Goal: Task Accomplishment & Management: Manage account settings

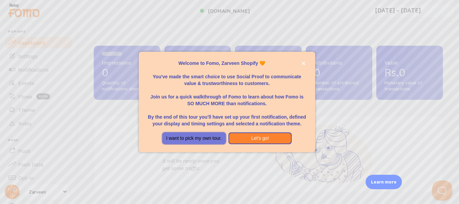
click at [190, 139] on button "I want to pick my own tour." at bounding box center [193, 138] width 63 height 12
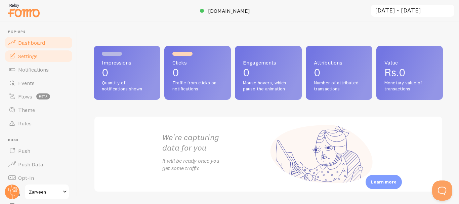
click at [35, 59] on link "Settings" at bounding box center [38, 55] width 69 height 13
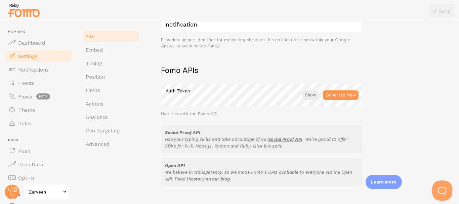
scroll to position [358, 0]
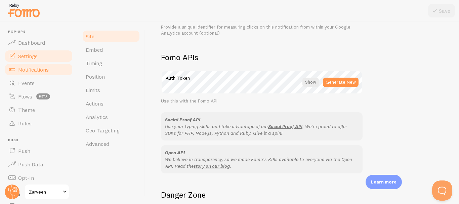
click at [46, 73] on span "Notifications" at bounding box center [33, 69] width 31 height 7
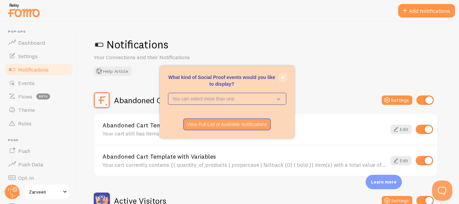
click at [284, 78] on button "close," at bounding box center [282, 77] width 7 height 7
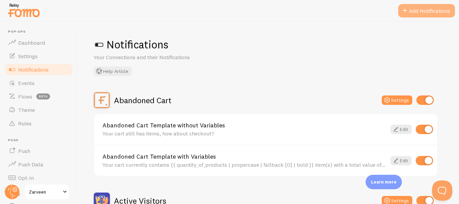
click at [422, 11] on button "Add Notifications" at bounding box center [426, 10] width 57 height 13
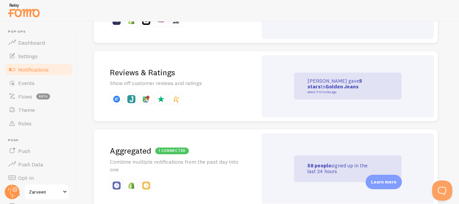
scroll to position [179, 0]
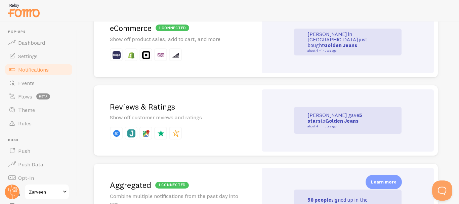
click at [339, 120] on p "[PERSON_NAME] just gave 5 stars to Golden Jeans about 4 minutes ago" at bounding box center [340, 119] width 67 height 15
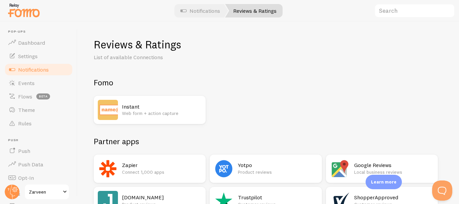
click at [152, 109] on h2 "Instant" at bounding box center [162, 106] width 80 height 7
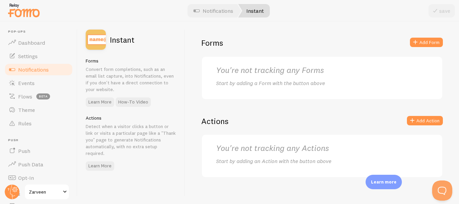
click at [247, 73] on h2 "You're not tracking any Forms" at bounding box center [322, 70] width 212 height 10
click at [210, 15] on link "Notifications" at bounding box center [213, 10] width 56 height 13
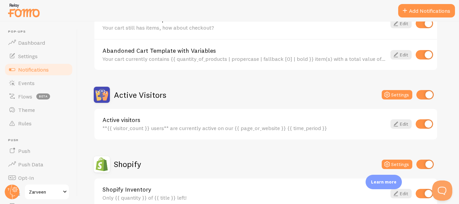
scroll to position [337, 0]
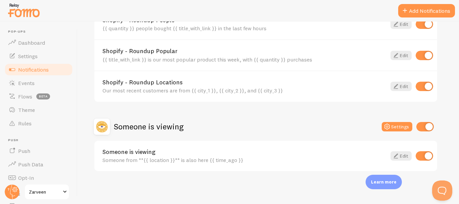
drag, startPoint x: 90, startPoint y: 25, endPoint x: 373, endPoint y: 217, distance: 342.2
click at [373, 204] on html "Pop-ups Dashboard Settings Notifications Events Flows beta Theme Rules [GEOGRAP…" at bounding box center [229, 102] width 459 height 204
copy div "Notifications Your Connections and their Notifications Help Article Abandoned C…"
click at [232, 134] on div "Someone is viewing Settings" at bounding box center [266, 127] width 344 height 16
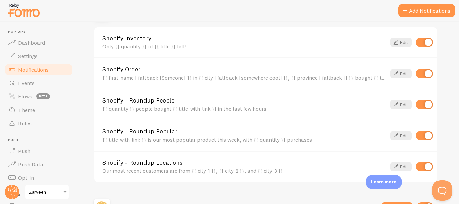
scroll to position [247, 0]
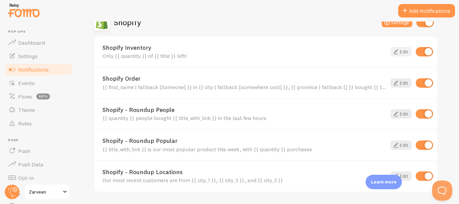
click at [401, 54] on link "Edit" at bounding box center [400, 51] width 21 height 9
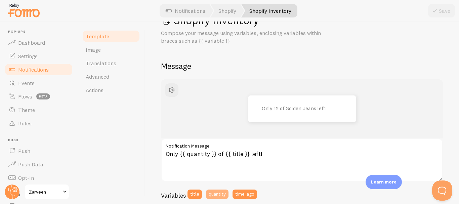
scroll to position [45, 0]
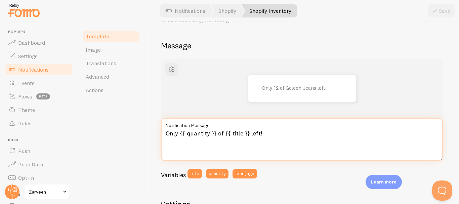
click at [271, 133] on textarea "Only {{ quantity }} of {{ title }} left!" at bounding box center [302, 139] width 282 height 43
paste textarea "Hurry! Only {{ quantity }} left in stock"
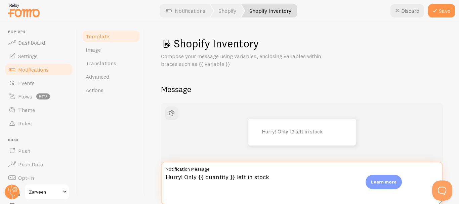
scroll to position [0, 0]
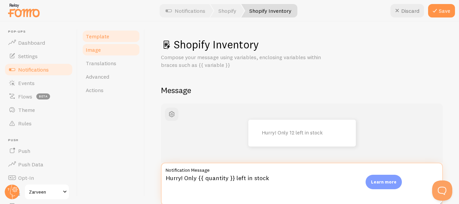
type textarea "Hurry! Only {{ quantity }} left in stock"
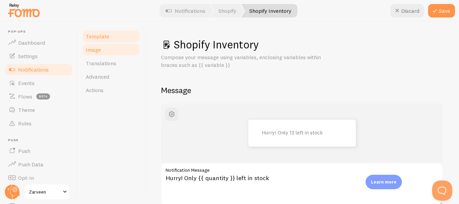
click at [109, 53] on link "Image" at bounding box center [111, 49] width 59 height 13
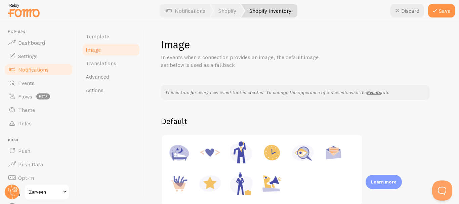
scroll to position [45, 0]
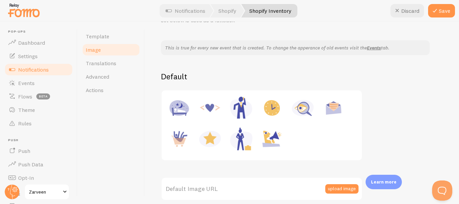
click at [271, 138] on img at bounding box center [272, 139] width 26 height 26
type input "https://fomo.com/images/widget/template_defaults/shoutout.jpg"
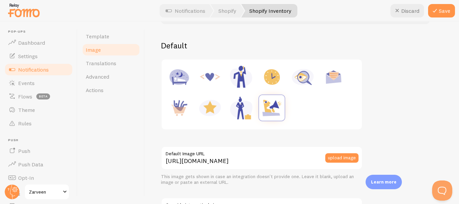
scroll to position [90, 0]
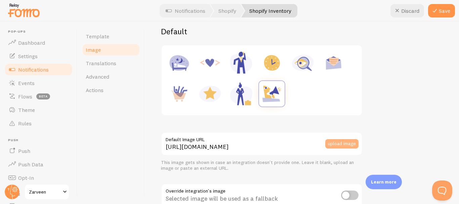
click at [339, 142] on button "upload image" at bounding box center [341, 143] width 33 height 9
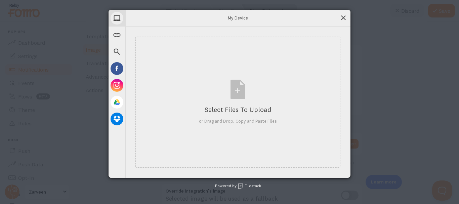
click at [342, 16] on span at bounding box center [342, 17] width 7 height 7
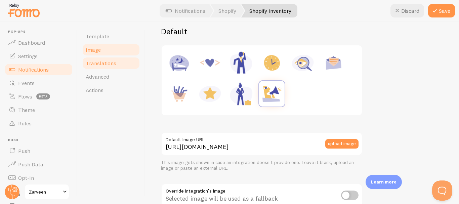
click at [110, 61] on span "Translations" at bounding box center [101, 63] width 31 height 7
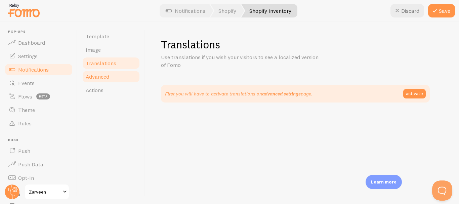
click at [109, 75] on link "Advanced" at bounding box center [111, 76] width 59 height 13
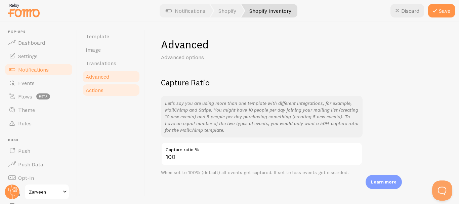
click at [109, 85] on link "Actions" at bounding box center [111, 89] width 59 height 13
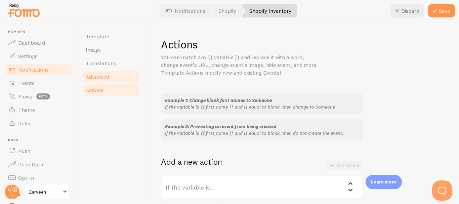
click at [116, 83] on link "Advanced" at bounding box center [111, 76] width 59 height 13
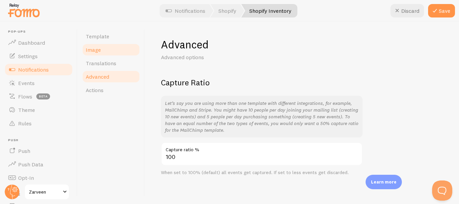
click at [115, 54] on link "Image" at bounding box center [111, 49] width 59 height 13
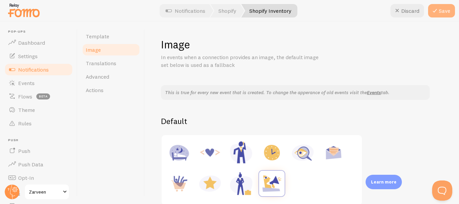
click at [440, 8] on button "Save" at bounding box center [441, 10] width 27 height 13
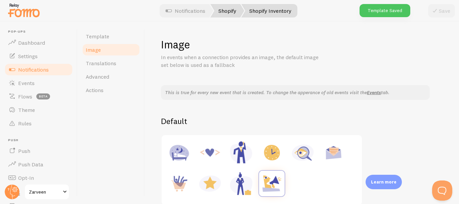
click at [229, 14] on link "Shopify" at bounding box center [227, 10] width 34 height 13
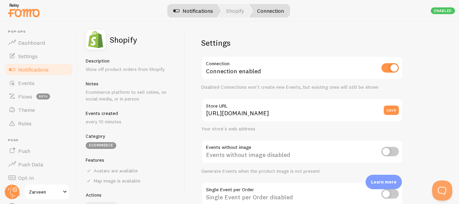
click at [197, 12] on link "Notifications" at bounding box center [193, 10] width 56 height 13
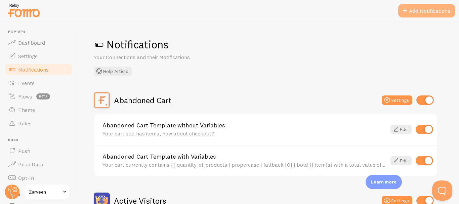
click at [427, 13] on button "Add Notifications" at bounding box center [426, 10] width 57 height 13
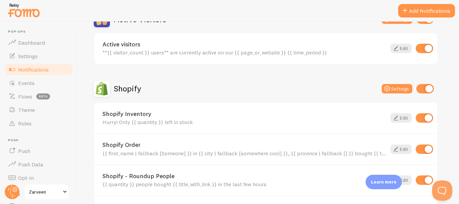
scroll to position [203, 0]
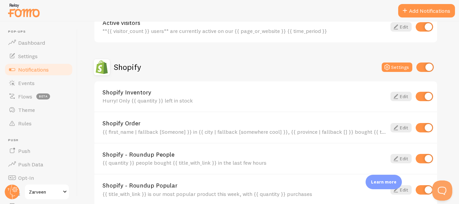
click at [422, 96] on input "checkbox" at bounding box center [423, 96] width 17 height 9
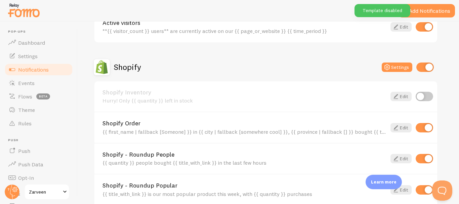
click at [430, 96] on input "checkbox" at bounding box center [423, 96] width 17 height 9
checkbox input "true"
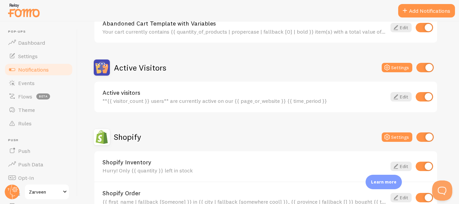
scroll to position [134, 0]
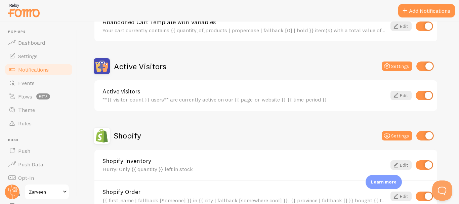
click at [63, 192] on span at bounding box center [65, 192] width 8 height 8
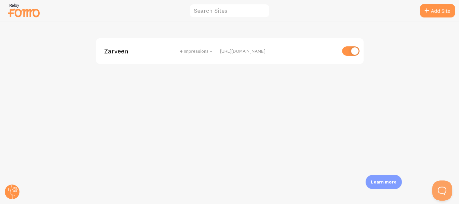
click at [354, 50] on input "checkbox" at bounding box center [350, 50] width 17 height 9
checkbox input "false"
